Goal: Check status: Check status

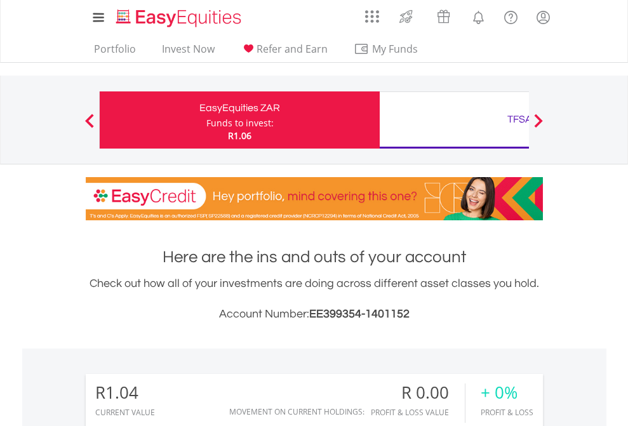
scroll to position [122, 199]
click at [206, 120] on div "Funds to invest:" at bounding box center [239, 123] width 67 height 13
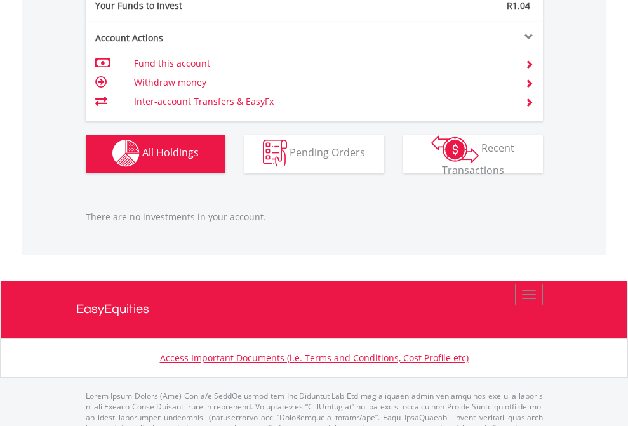
scroll to position [1258, 0]
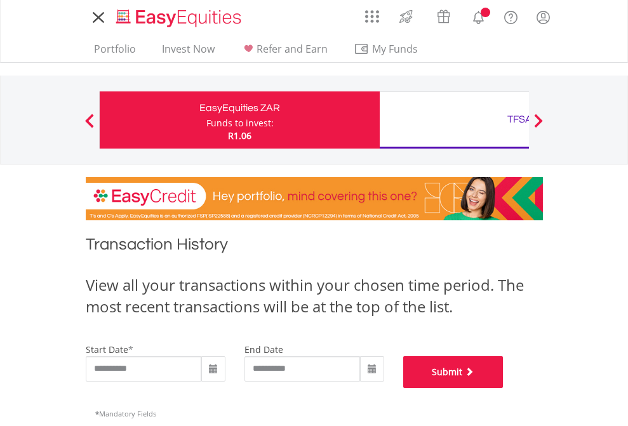
click at [504, 388] on button "Submit" at bounding box center [453, 372] width 100 height 32
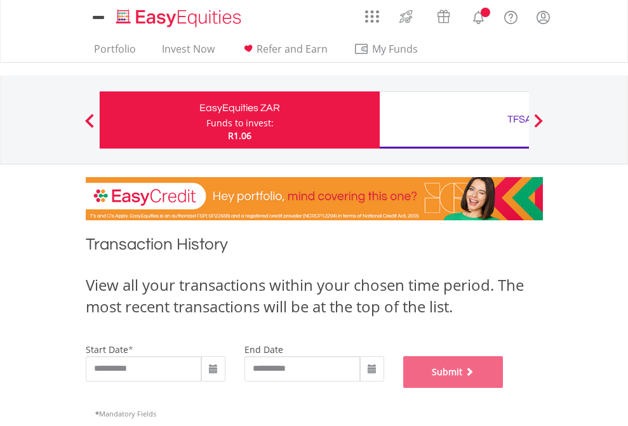
scroll to position [515, 0]
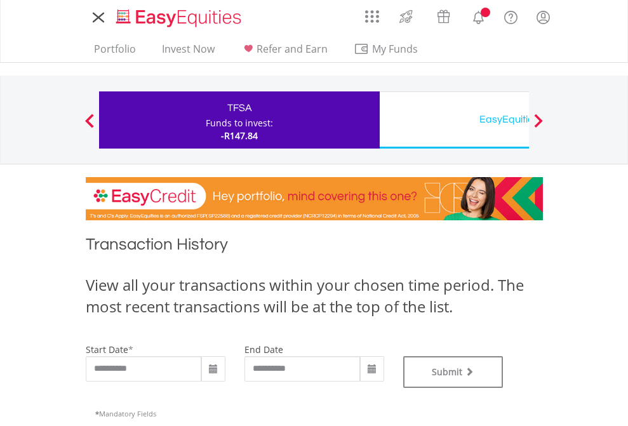
type input "**********"
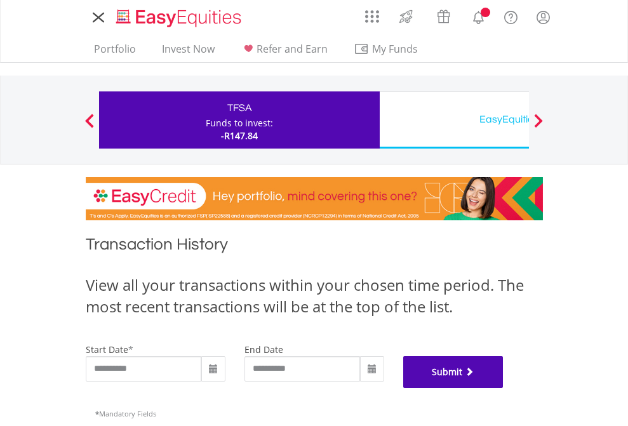
click at [504, 388] on button "Submit" at bounding box center [453, 372] width 100 height 32
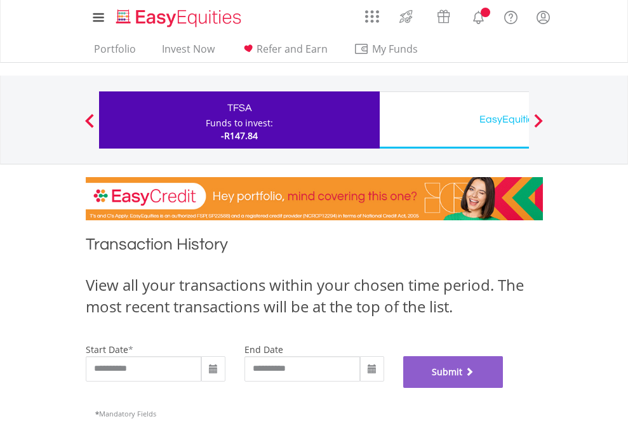
scroll to position [515, 0]
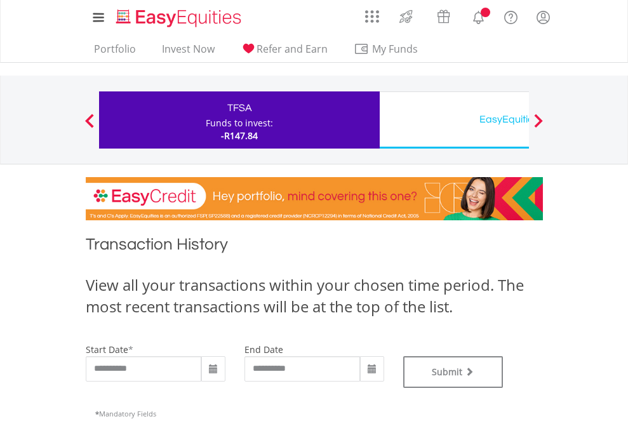
click at [454, 120] on div "EasyEquities USD" at bounding box center [519, 120] width 265 height 18
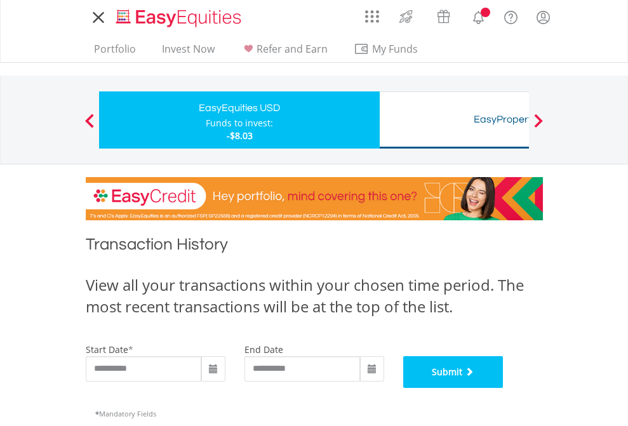
click at [504, 388] on button "Submit" at bounding box center [453, 372] width 100 height 32
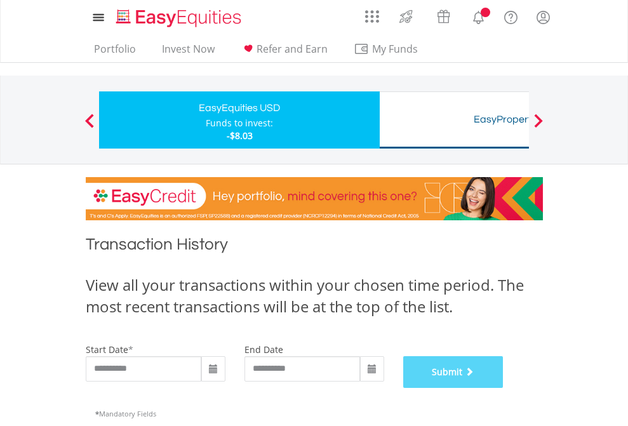
scroll to position [515, 0]
